Goal: Transaction & Acquisition: Purchase product/service

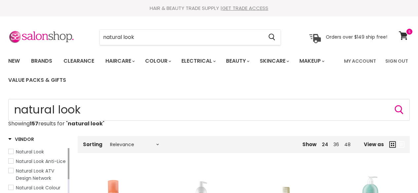
scroll to position [892, 0]
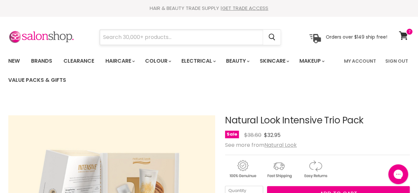
click at [220, 38] on input "Search" at bounding box center [181, 37] width 163 height 15
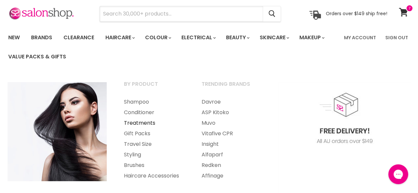
scroll to position [33, 0]
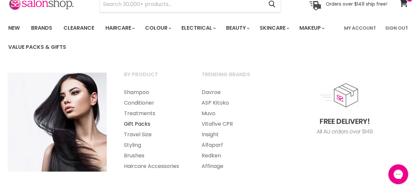
click at [140, 125] on link "Gift Packs" at bounding box center [154, 124] width 76 height 11
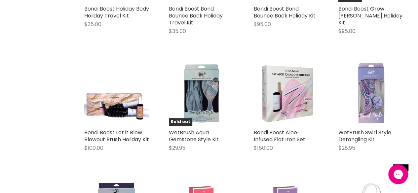
scroll to position [1388, 0]
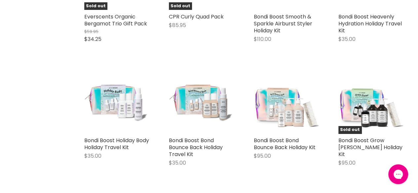
scroll to position [1090, 0]
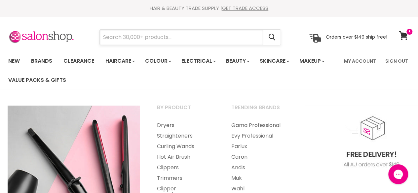
click at [176, 35] on input "Search" at bounding box center [181, 37] width 163 height 15
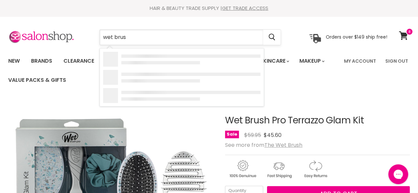
type input "wet brush"
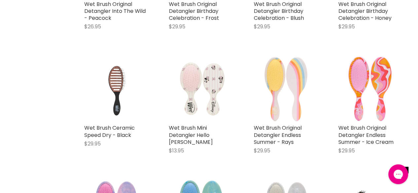
scroll to position [496, 0]
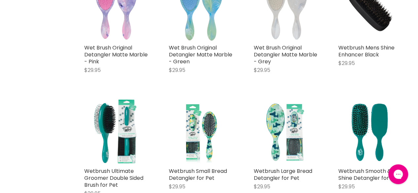
scroll to position [727, 0]
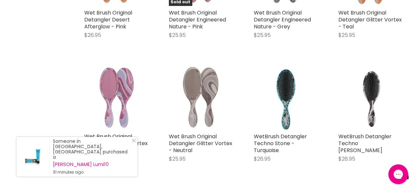
scroll to position [1883, 0]
